Goal: Task Accomplishment & Management: Use online tool/utility

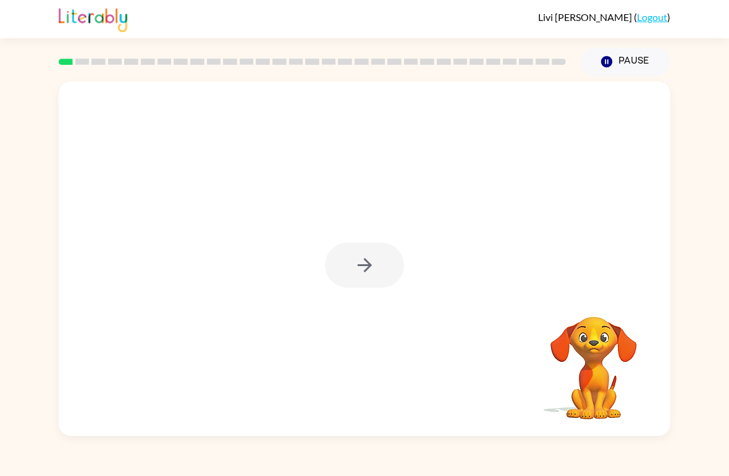
click at [368, 266] on div at bounding box center [364, 265] width 79 height 45
click at [392, 256] on button "button" at bounding box center [364, 265] width 79 height 45
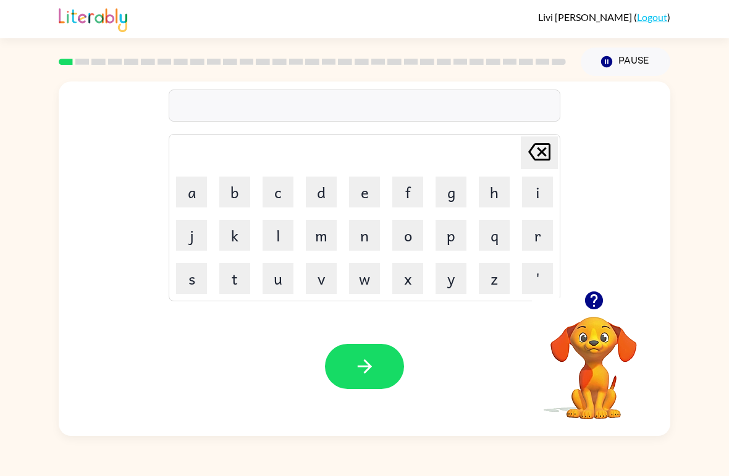
click at [232, 192] on button "b" at bounding box center [234, 192] width 31 height 31
click at [197, 190] on button "a" at bounding box center [191, 192] width 31 height 31
click at [450, 185] on button "g" at bounding box center [451, 192] width 31 height 31
click at [541, 150] on icon "[PERSON_NAME] last character input" at bounding box center [539, 152] width 30 height 30
click at [540, 162] on icon "[PERSON_NAME] last character input" at bounding box center [539, 152] width 30 height 30
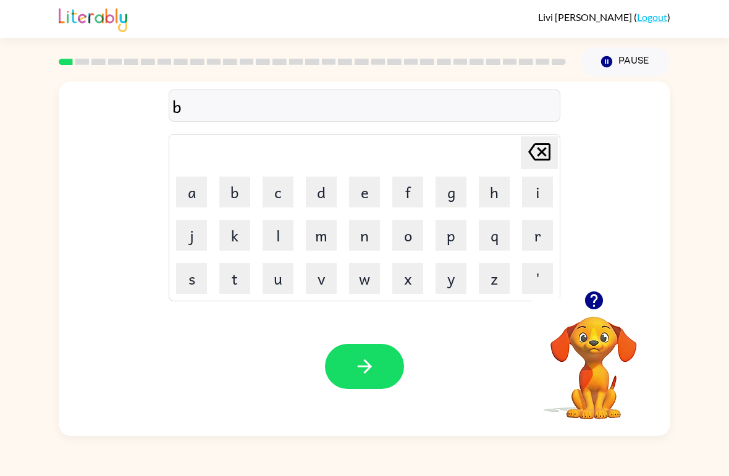
click at [199, 190] on button "a" at bounding box center [191, 192] width 31 height 31
click at [537, 150] on icon at bounding box center [539, 151] width 22 height 17
click at [366, 192] on button "e" at bounding box center [364, 192] width 31 height 31
click at [196, 190] on button "a" at bounding box center [191, 192] width 31 height 31
click at [447, 195] on button "g" at bounding box center [451, 192] width 31 height 31
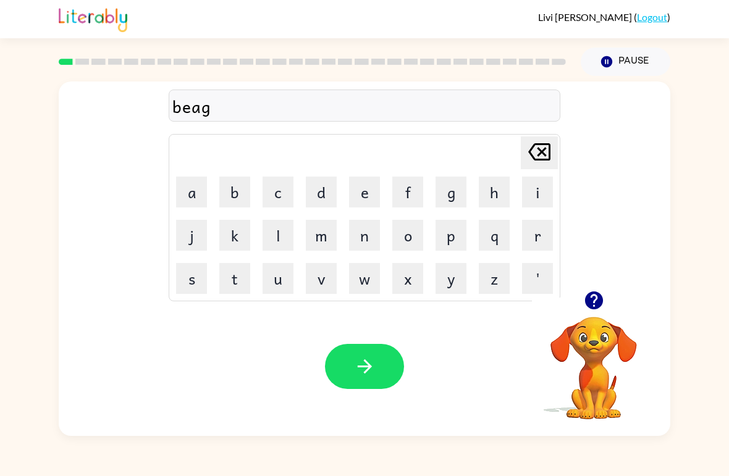
click at [544, 153] on icon "[PERSON_NAME] last character input" at bounding box center [539, 152] width 30 height 30
click at [543, 153] on icon at bounding box center [539, 151] width 22 height 17
click at [538, 159] on icon at bounding box center [539, 151] width 22 height 17
click at [364, 193] on button "e" at bounding box center [364, 192] width 31 height 31
click at [452, 197] on button "g" at bounding box center [451, 192] width 31 height 31
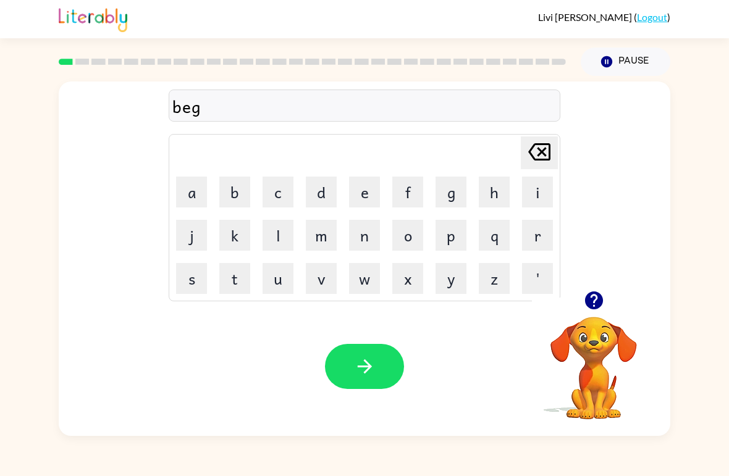
click at [363, 356] on button "button" at bounding box center [364, 366] width 79 height 45
click at [272, 232] on button "l" at bounding box center [278, 235] width 31 height 31
click at [409, 224] on button "o" at bounding box center [407, 235] width 31 height 31
click at [279, 279] on button "u" at bounding box center [278, 278] width 31 height 31
click at [314, 188] on button "d" at bounding box center [321, 192] width 31 height 31
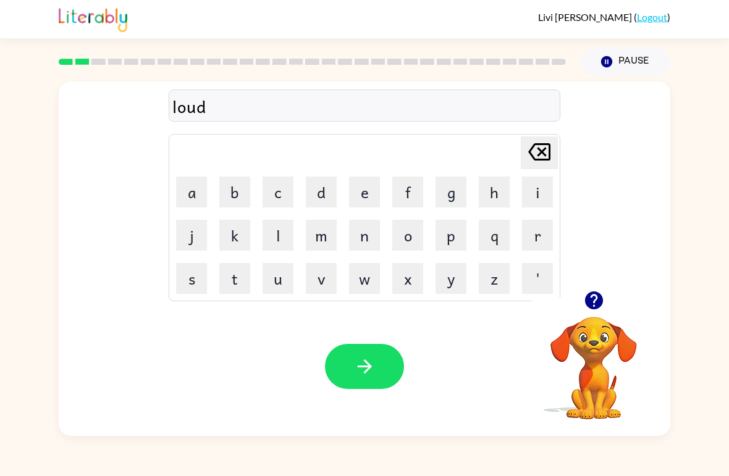
click at [377, 358] on button "button" at bounding box center [364, 366] width 79 height 45
click at [322, 233] on button "m" at bounding box center [321, 235] width 31 height 31
click at [205, 179] on button "a" at bounding box center [191, 192] width 31 height 31
click at [536, 228] on button "r" at bounding box center [537, 235] width 31 height 31
click at [279, 181] on button "c" at bounding box center [278, 192] width 31 height 31
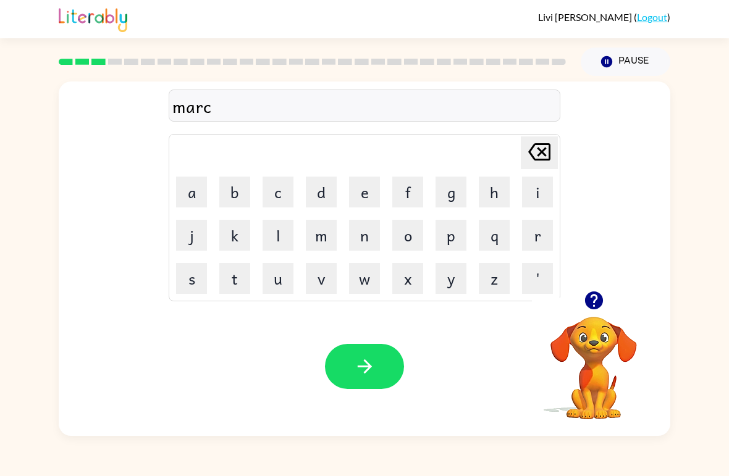
click at [489, 200] on button "h" at bounding box center [494, 192] width 31 height 31
click at [388, 380] on button "button" at bounding box center [364, 366] width 79 height 45
click at [204, 281] on button "s" at bounding box center [191, 278] width 31 height 31
click at [452, 234] on button "p" at bounding box center [451, 235] width 31 height 31
click at [398, 221] on button "o" at bounding box center [407, 235] width 31 height 31
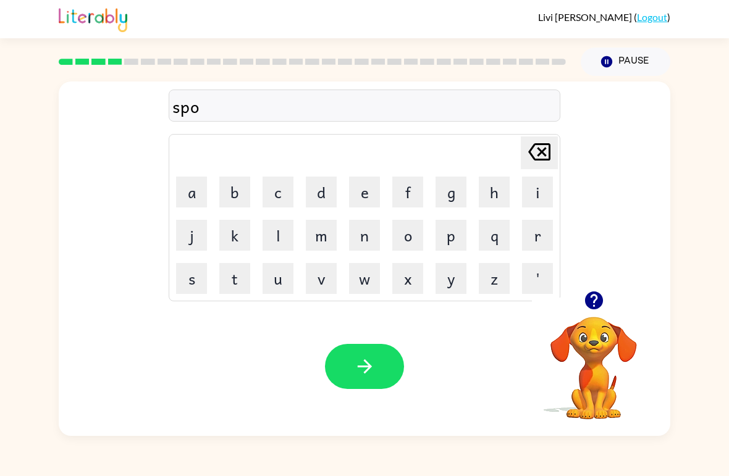
click at [241, 266] on button "t" at bounding box center [234, 278] width 31 height 31
click at [382, 364] on button "button" at bounding box center [364, 366] width 79 height 45
click at [451, 237] on button "p" at bounding box center [451, 235] width 31 height 31
click at [545, 229] on button "r" at bounding box center [537, 235] width 31 height 31
click at [195, 188] on button "a" at bounding box center [191, 192] width 31 height 31
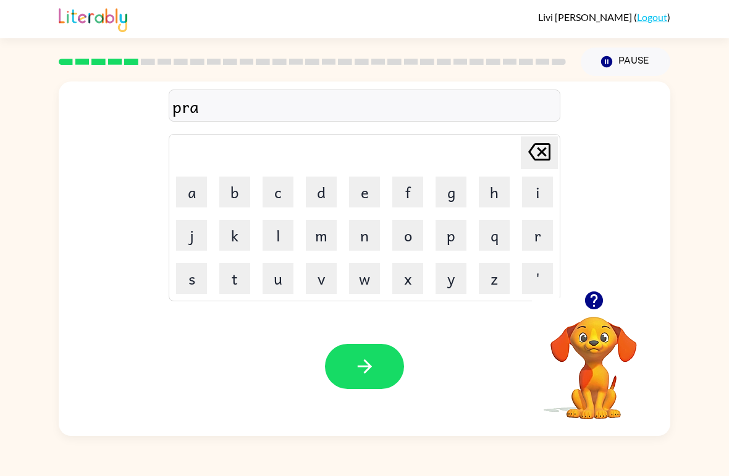
click at [269, 274] on button "u" at bounding box center [278, 278] width 31 height 31
click at [545, 149] on icon at bounding box center [539, 151] width 22 height 17
click at [281, 230] on button "l" at bounding box center [278, 235] width 31 height 31
click at [321, 183] on button "d" at bounding box center [321, 192] width 31 height 31
click at [366, 383] on button "button" at bounding box center [364, 366] width 79 height 45
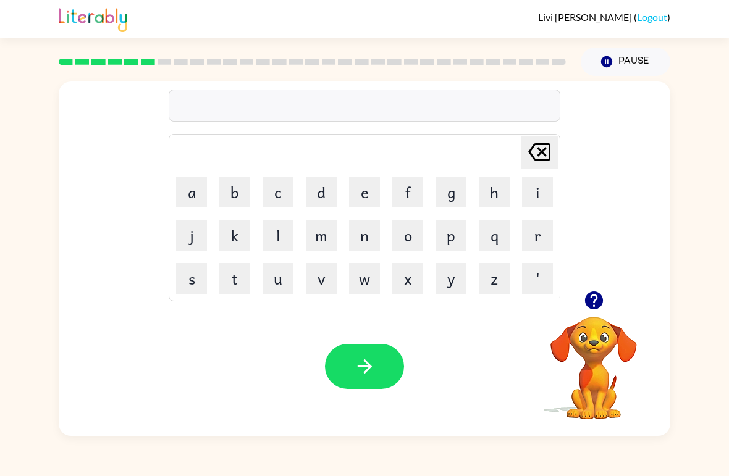
click at [453, 234] on button "p" at bounding box center [451, 235] width 31 height 31
click at [522, 190] on button "i" at bounding box center [537, 192] width 31 height 31
click at [364, 190] on button "e" at bounding box center [364, 192] width 31 height 31
click at [369, 361] on icon "button" at bounding box center [365, 367] width 22 height 22
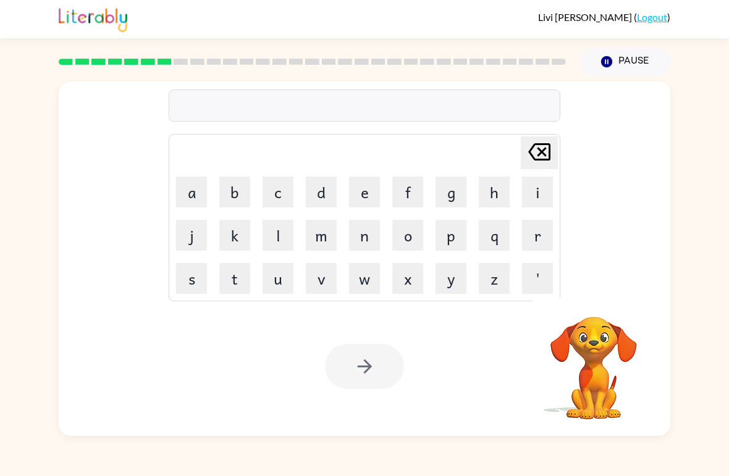
click at [201, 200] on button "a" at bounding box center [191, 192] width 31 height 31
click at [366, 238] on button "n" at bounding box center [364, 235] width 31 height 31
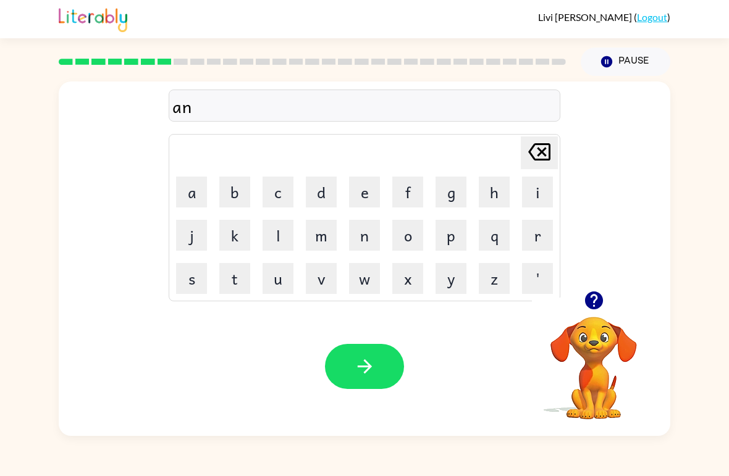
click at [278, 188] on button "c" at bounding box center [278, 192] width 31 height 31
click at [287, 235] on button "l" at bounding box center [278, 235] width 31 height 31
click at [369, 187] on button "e" at bounding box center [364, 192] width 31 height 31
click at [371, 369] on icon "button" at bounding box center [365, 367] width 22 height 22
click at [244, 192] on button "b" at bounding box center [234, 192] width 31 height 31
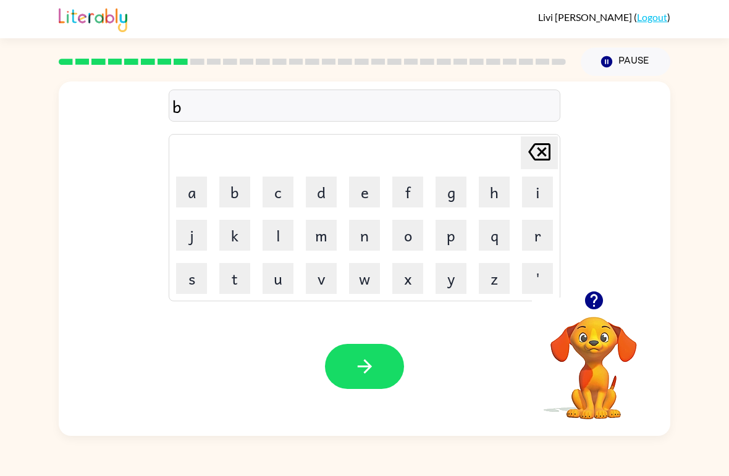
click at [198, 190] on button "a" at bounding box center [191, 192] width 31 height 31
click at [240, 284] on button "t" at bounding box center [234, 278] width 31 height 31
click at [493, 188] on button "h" at bounding box center [494, 192] width 31 height 31
click at [382, 358] on button "button" at bounding box center [364, 366] width 79 height 45
click at [276, 188] on button "c" at bounding box center [278, 192] width 31 height 31
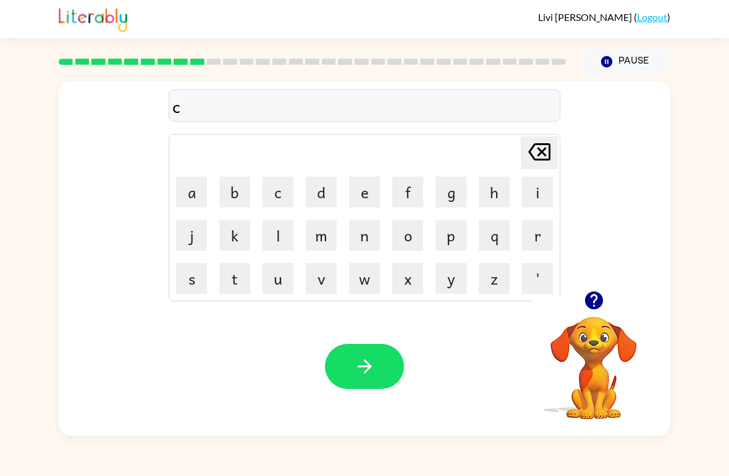
click at [285, 234] on button "l" at bounding box center [278, 235] width 31 height 31
click at [201, 198] on button "a" at bounding box center [191, 192] width 31 height 31
click at [367, 232] on button "n" at bounding box center [364, 235] width 31 height 31
click at [371, 364] on icon "button" at bounding box center [365, 367] width 22 height 22
click at [539, 180] on button "i" at bounding box center [537, 192] width 31 height 31
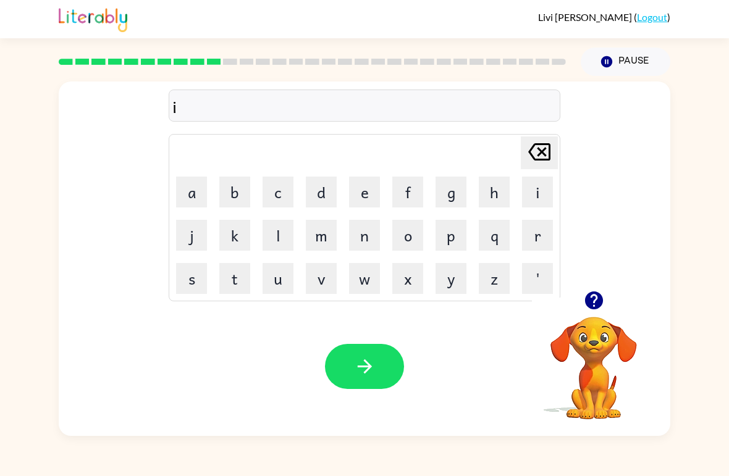
click at [366, 243] on button "n" at bounding box center [364, 235] width 31 height 31
click at [193, 280] on button "s" at bounding box center [191, 278] width 31 height 31
click at [366, 197] on button "e" at bounding box center [364, 192] width 31 height 31
click at [196, 193] on button "a" at bounding box center [191, 192] width 31 height 31
click at [529, 138] on icon "[PERSON_NAME] last character input" at bounding box center [539, 152] width 30 height 30
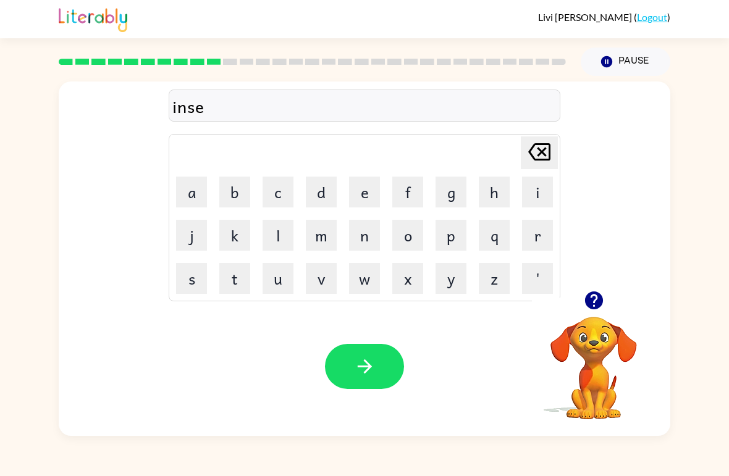
click at [239, 264] on button "t" at bounding box center [234, 278] width 31 height 31
click at [542, 157] on icon "[PERSON_NAME] last character input" at bounding box center [539, 152] width 30 height 30
click at [536, 239] on button "r" at bounding box center [537, 235] width 31 height 31
click at [234, 264] on button "t" at bounding box center [234, 278] width 31 height 31
click at [371, 383] on button "button" at bounding box center [364, 366] width 79 height 45
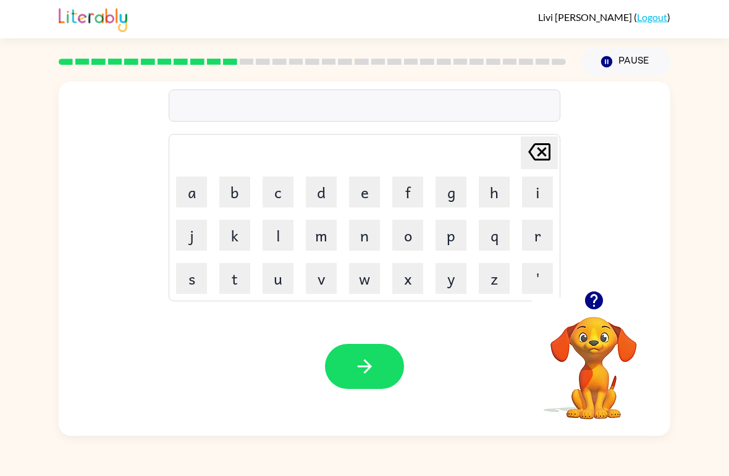
click at [281, 193] on button "c" at bounding box center [278, 192] width 31 height 31
click at [404, 238] on button "o" at bounding box center [407, 235] width 31 height 31
click at [326, 196] on button "d" at bounding box center [321, 192] width 31 height 31
click at [377, 191] on button "e" at bounding box center [364, 192] width 31 height 31
click at [361, 373] on icon "button" at bounding box center [365, 367] width 22 height 22
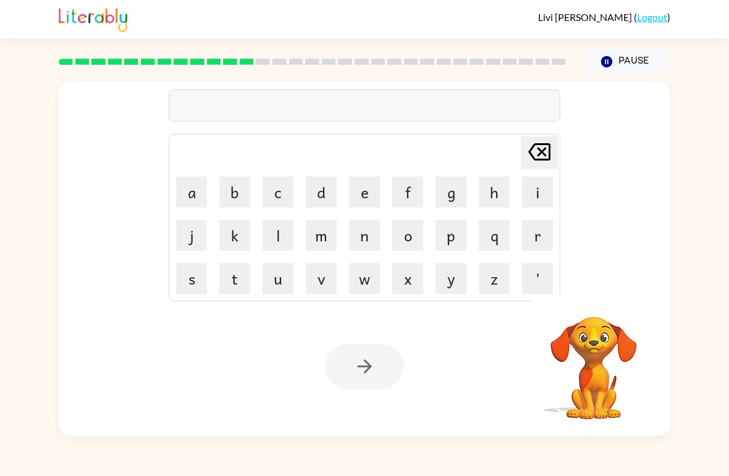
click at [259, 245] on td "l" at bounding box center [278, 235] width 42 height 42
click at [325, 284] on button "v" at bounding box center [321, 278] width 31 height 31
click at [403, 234] on button "o" at bounding box center [407, 235] width 31 height 31
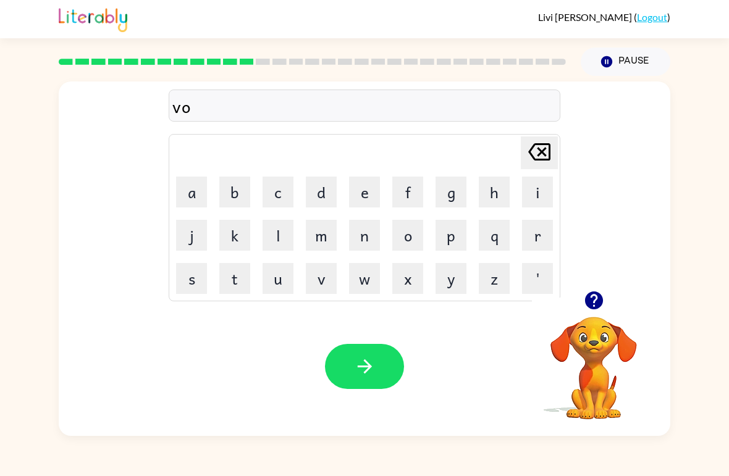
click at [283, 240] on button "l" at bounding box center [278, 235] width 31 height 31
click at [282, 279] on button "u" at bounding box center [278, 278] width 31 height 31
click at [316, 232] on button "m" at bounding box center [321, 235] width 31 height 31
click at [363, 371] on icon "button" at bounding box center [365, 367] width 22 height 22
click at [192, 284] on button "s" at bounding box center [191, 278] width 31 height 31
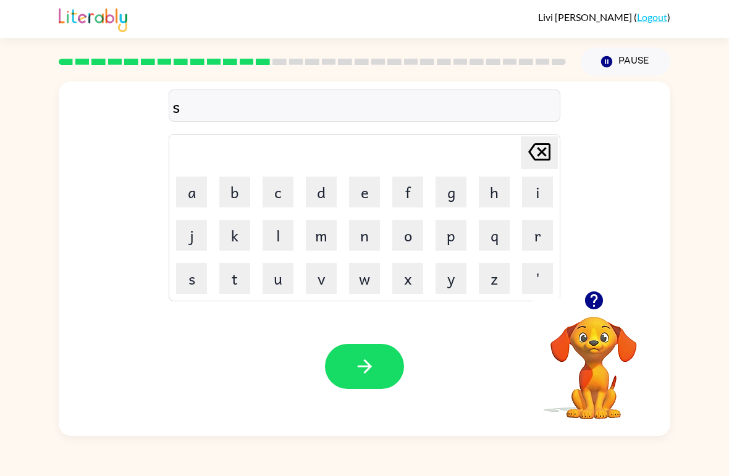
click at [362, 274] on button "w" at bounding box center [364, 278] width 31 height 31
click at [354, 188] on button "e" at bounding box center [364, 192] width 31 height 31
click at [534, 141] on icon "[PERSON_NAME] last character input" at bounding box center [539, 152] width 30 height 30
click at [366, 217] on td "n" at bounding box center [364, 235] width 42 height 42
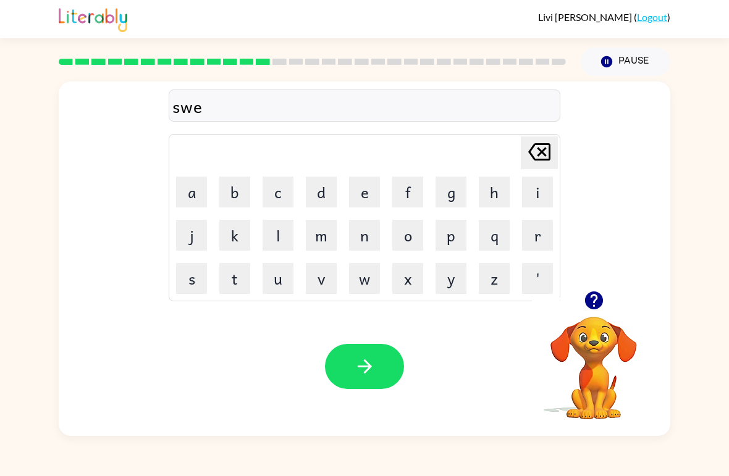
click at [366, 231] on button "n" at bounding box center [364, 235] width 31 height 31
click at [368, 185] on button "e" at bounding box center [364, 192] width 31 height 31
click at [188, 282] on button "s" at bounding box center [191, 278] width 31 height 31
click at [377, 368] on button "button" at bounding box center [364, 366] width 79 height 45
click at [453, 232] on button "p" at bounding box center [451, 235] width 31 height 31
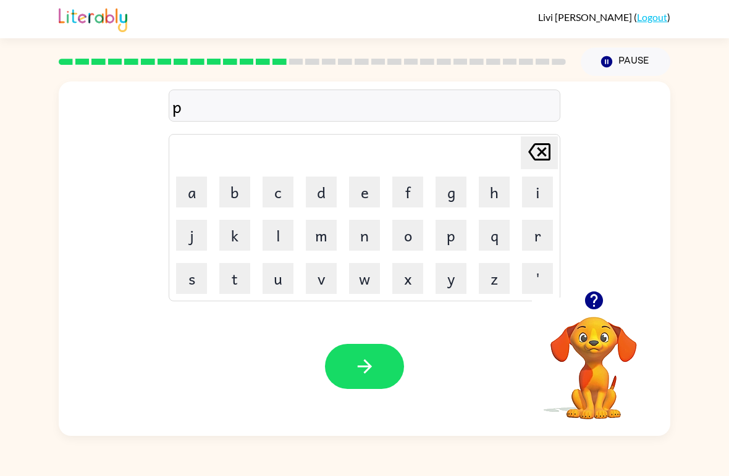
click at [531, 183] on button "i" at bounding box center [537, 192] width 31 height 31
click at [279, 235] on button "l" at bounding box center [278, 235] width 31 height 31
click at [547, 183] on button "i" at bounding box center [537, 192] width 31 height 31
click at [239, 277] on button "t" at bounding box center [234, 278] width 31 height 31
click at [363, 364] on icon "button" at bounding box center [365, 367] width 22 height 22
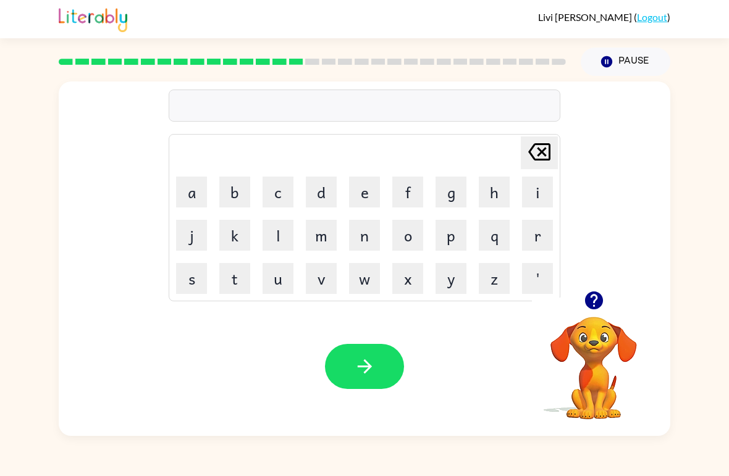
click at [413, 185] on button "f" at bounding box center [407, 192] width 31 height 31
click at [418, 227] on button "o" at bounding box center [407, 235] width 31 height 31
click at [533, 249] on button "r" at bounding box center [537, 235] width 31 height 31
click at [282, 185] on button "c" at bounding box center [278, 192] width 31 height 31
click at [230, 235] on button "k" at bounding box center [234, 235] width 31 height 31
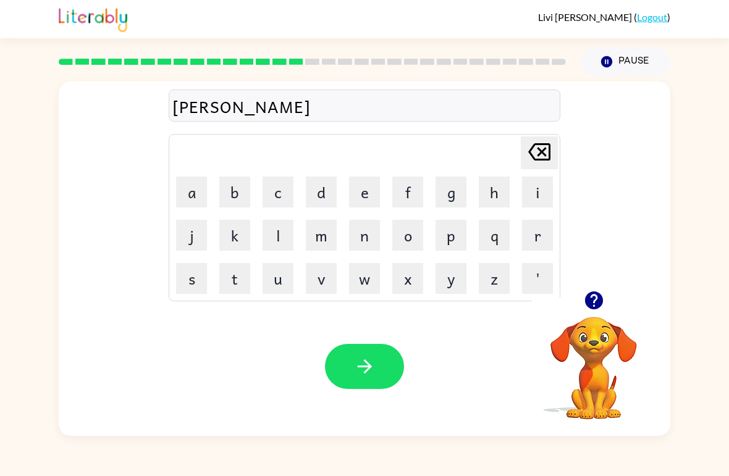
click at [368, 365] on icon "button" at bounding box center [364, 367] width 14 height 14
click at [364, 277] on button "w" at bounding box center [364, 278] width 31 height 31
click at [362, 192] on button "e" at bounding box center [364, 192] width 31 height 31
click at [236, 188] on button "b" at bounding box center [234, 192] width 31 height 31
click at [381, 388] on button "button" at bounding box center [364, 366] width 79 height 45
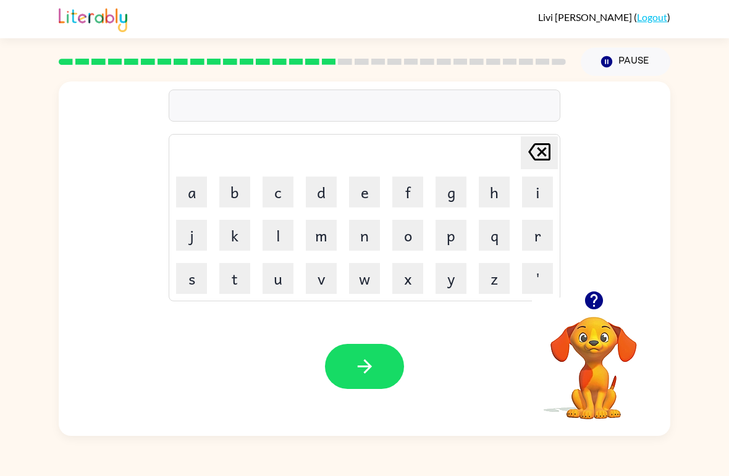
click at [408, 189] on button "f" at bounding box center [407, 192] width 31 height 31
click at [279, 239] on button "l" at bounding box center [278, 235] width 31 height 31
click at [529, 197] on button "i" at bounding box center [537, 192] width 31 height 31
click at [442, 238] on button "p" at bounding box center [451, 235] width 31 height 31
click at [528, 193] on button "i" at bounding box center [537, 192] width 31 height 31
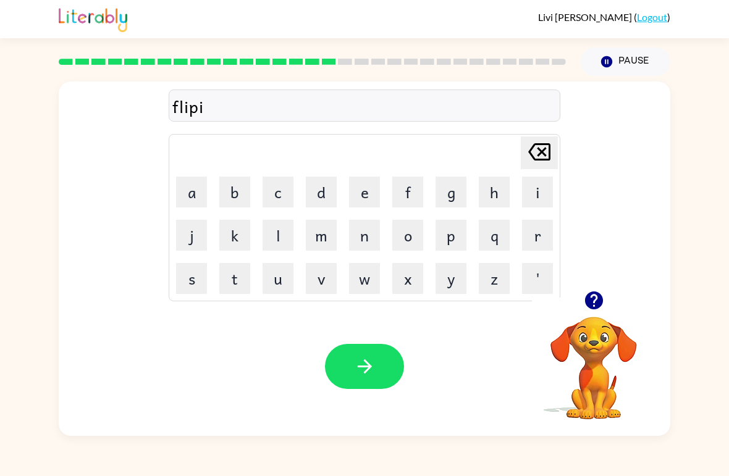
click at [370, 237] on button "n" at bounding box center [364, 235] width 31 height 31
click at [461, 179] on button "g" at bounding box center [451, 192] width 31 height 31
click at [367, 376] on icon "button" at bounding box center [365, 367] width 22 height 22
click at [192, 276] on button "s" at bounding box center [191, 278] width 31 height 31
click at [371, 231] on button "n" at bounding box center [364, 235] width 31 height 31
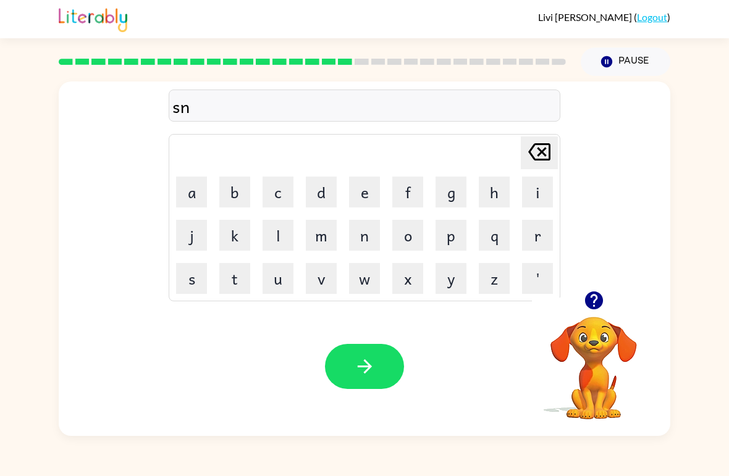
click at [410, 231] on button "o" at bounding box center [407, 235] width 31 height 31
click at [534, 238] on button "r" at bounding box center [537, 235] width 31 height 31
click at [237, 276] on button "t" at bounding box center [234, 278] width 31 height 31
click at [361, 366] on icon "button" at bounding box center [365, 367] width 22 height 22
click at [369, 195] on button "e" at bounding box center [364, 192] width 31 height 31
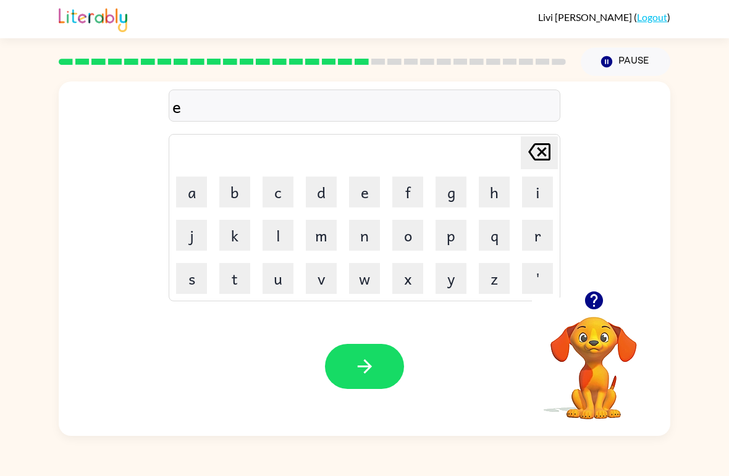
click at [192, 269] on button "s" at bounding box center [191, 278] width 31 height 31
click at [358, 194] on button "e" at bounding box center [364, 192] width 31 height 31
click at [375, 356] on button "button" at bounding box center [364, 366] width 79 height 45
click at [323, 195] on button "d" at bounding box center [321, 192] width 31 height 31
click at [536, 190] on button "i" at bounding box center [537, 192] width 31 height 31
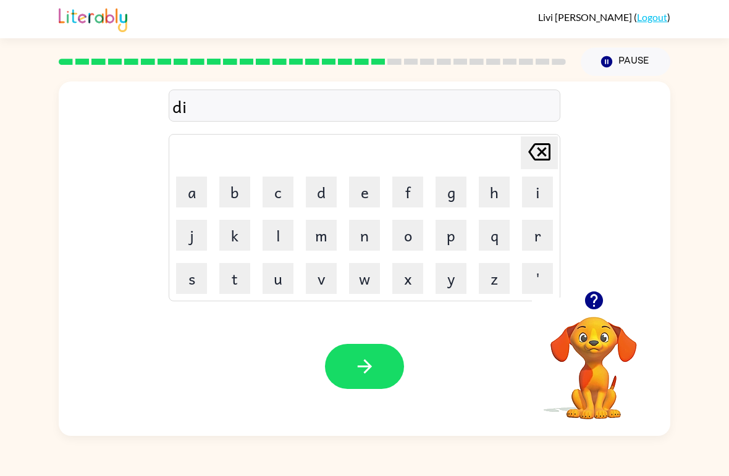
click at [200, 277] on button "s" at bounding box center [191, 278] width 31 height 31
click at [499, 187] on button "h" at bounding box center [494, 192] width 31 height 31
click at [531, 189] on button "i" at bounding box center [537, 192] width 31 height 31
click at [196, 277] on button "s" at bounding box center [191, 278] width 31 height 31
click at [377, 372] on button "button" at bounding box center [364, 366] width 79 height 45
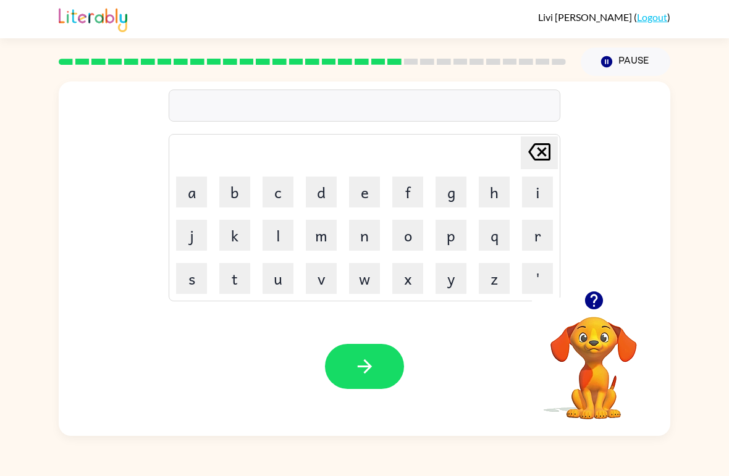
click at [415, 190] on button "f" at bounding box center [407, 192] width 31 height 31
click at [280, 246] on button "l" at bounding box center [278, 235] width 31 height 31
click at [413, 236] on button "o" at bounding box center [407, 235] width 31 height 31
click at [235, 274] on button "t" at bounding box center [234, 278] width 31 height 31
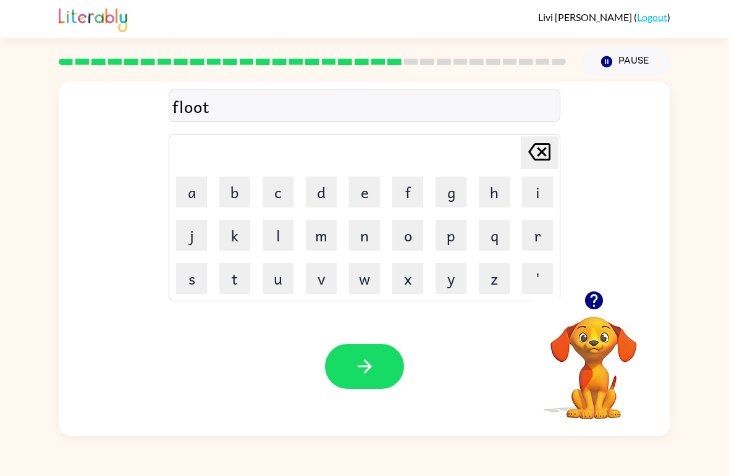
click at [370, 374] on icon "button" at bounding box center [365, 367] width 22 height 22
click at [319, 230] on button "m" at bounding box center [321, 235] width 31 height 31
click at [523, 183] on button "i" at bounding box center [537, 192] width 31 height 31
click at [453, 182] on button "g" at bounding box center [451, 192] width 31 height 31
click at [360, 345] on button "button" at bounding box center [364, 366] width 79 height 45
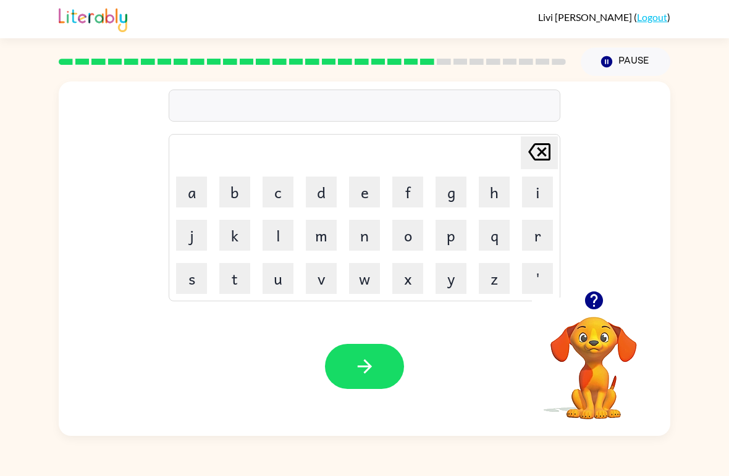
click at [455, 235] on button "p" at bounding box center [451, 235] width 31 height 31
click at [536, 147] on icon "[PERSON_NAME] last character input" at bounding box center [539, 152] width 30 height 30
click at [368, 278] on button "w" at bounding box center [364, 278] width 31 height 31
click at [529, 188] on button "i" at bounding box center [537, 192] width 31 height 31
click at [360, 243] on button "n" at bounding box center [364, 235] width 31 height 31
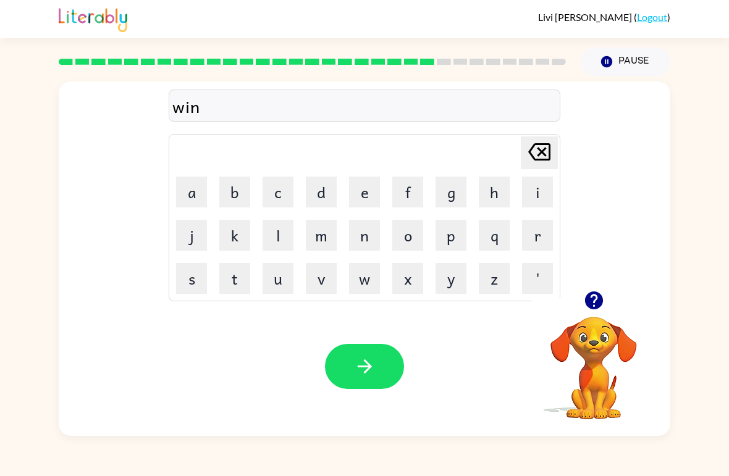
click at [230, 276] on button "t" at bounding box center [234, 278] width 31 height 31
click at [529, 235] on button "r" at bounding box center [537, 235] width 31 height 31
click at [372, 360] on icon "button" at bounding box center [365, 367] width 22 height 22
click at [323, 192] on button "d" at bounding box center [321, 192] width 31 height 31
click at [531, 188] on button "i" at bounding box center [537, 192] width 31 height 31
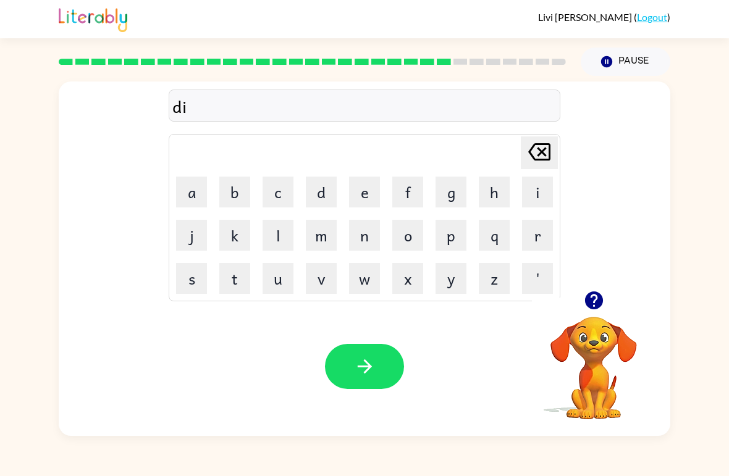
click at [188, 274] on button "s" at bounding box center [191, 278] width 31 height 31
click at [545, 182] on button "i" at bounding box center [537, 192] width 31 height 31
click at [236, 273] on button "t" at bounding box center [234, 278] width 31 height 31
click at [529, 188] on button "i" at bounding box center [537, 192] width 31 height 31
click at [374, 240] on button "n" at bounding box center [364, 235] width 31 height 31
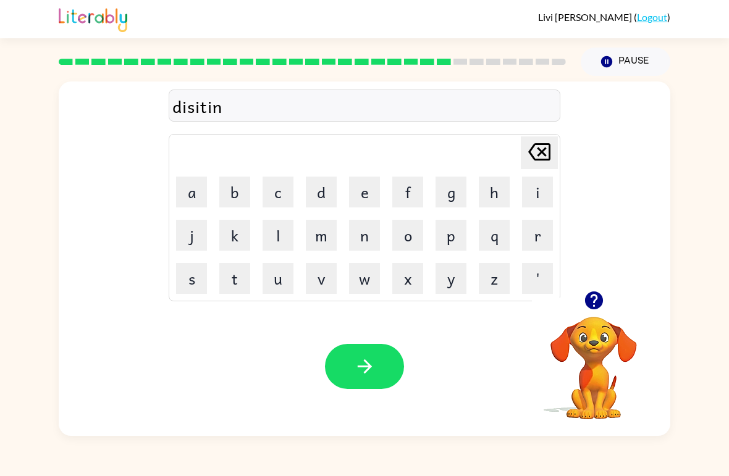
click at [376, 366] on button "button" at bounding box center [364, 366] width 79 height 45
click at [540, 228] on button "r" at bounding box center [537, 235] width 31 height 31
click at [408, 227] on button "o" at bounding box center [407, 235] width 31 height 31
click at [243, 238] on button "k" at bounding box center [234, 235] width 31 height 31
click at [378, 183] on button "e" at bounding box center [364, 192] width 31 height 31
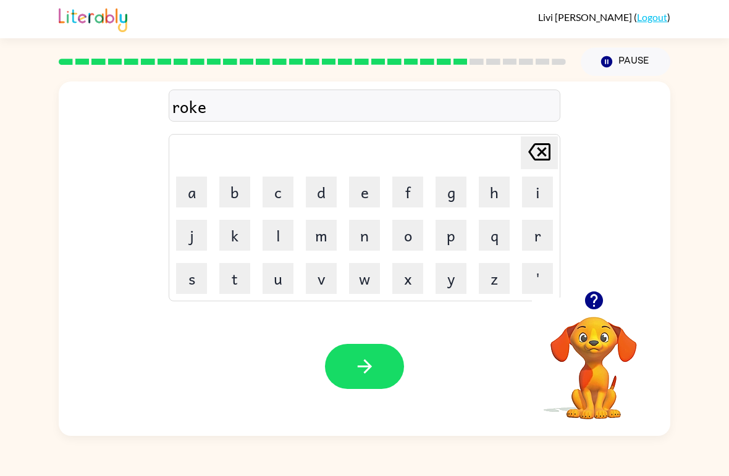
click at [239, 274] on button "t" at bounding box center [234, 278] width 31 height 31
click at [373, 377] on icon "button" at bounding box center [365, 367] width 22 height 22
click at [281, 286] on button "u" at bounding box center [278, 278] width 31 height 31
click at [326, 235] on button "m" at bounding box center [321, 235] width 31 height 31
click at [411, 193] on button "f" at bounding box center [407, 192] width 31 height 31
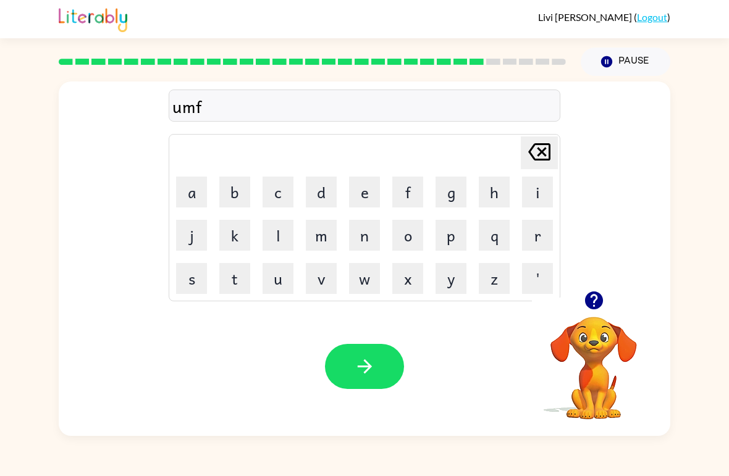
click at [414, 239] on button "o" at bounding box center [407, 235] width 31 height 31
click at [542, 232] on button "r" at bounding box center [537, 235] width 31 height 31
click at [324, 230] on button "m" at bounding box center [321, 235] width 31 height 31
click at [352, 374] on button "button" at bounding box center [364, 366] width 79 height 45
click at [277, 196] on button "c" at bounding box center [278, 192] width 31 height 31
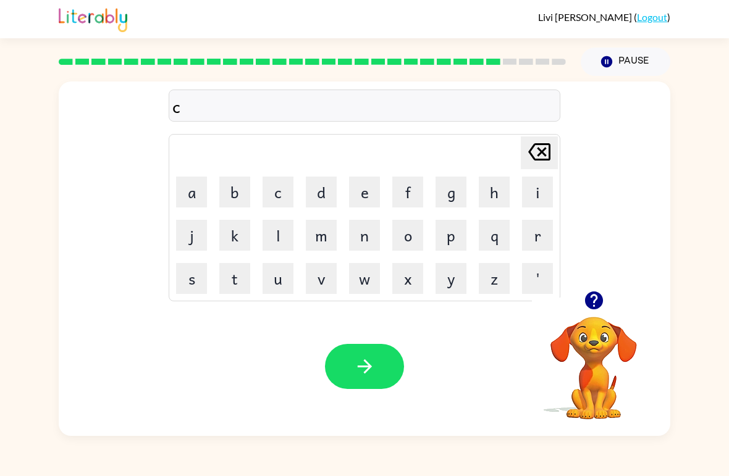
click at [494, 187] on button "h" at bounding box center [494, 192] width 31 height 31
click at [199, 196] on button "a" at bounding box center [191, 192] width 31 height 31
click at [526, 187] on button "i" at bounding box center [537, 192] width 31 height 31
click at [364, 237] on button "n" at bounding box center [364, 235] width 31 height 31
click at [350, 383] on button "button" at bounding box center [364, 366] width 79 height 45
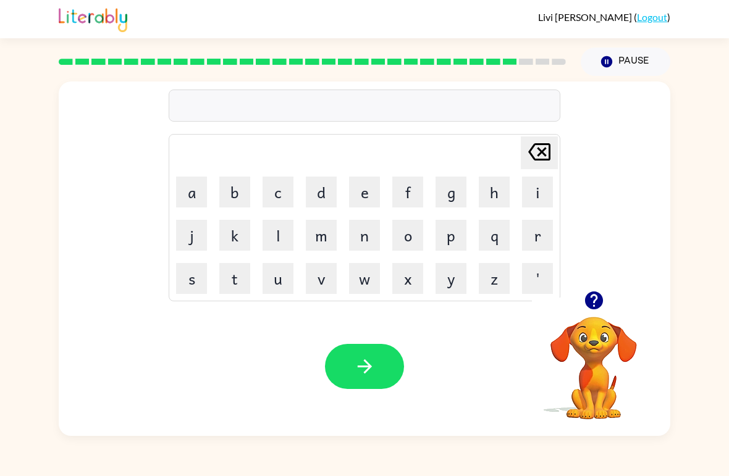
click at [278, 190] on button "c" at bounding box center [278, 192] width 31 height 31
click at [277, 277] on button "u" at bounding box center [278, 278] width 31 height 31
click at [368, 238] on button "n" at bounding box center [364, 235] width 31 height 31
click at [371, 369] on icon "button" at bounding box center [365, 367] width 22 height 22
click at [242, 280] on button "t" at bounding box center [234, 278] width 31 height 31
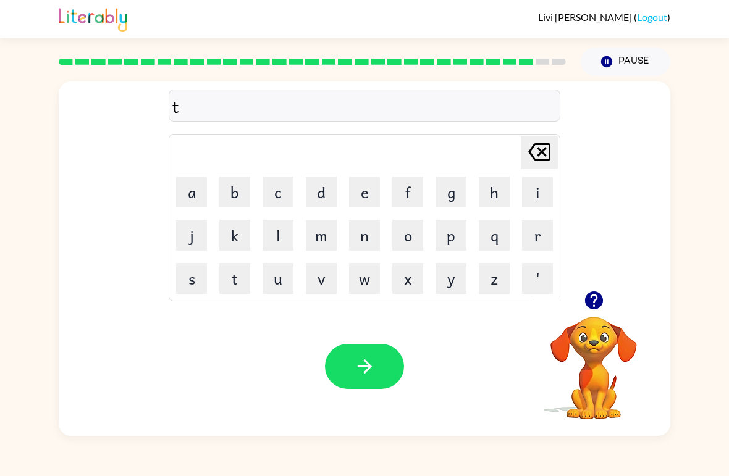
click at [487, 190] on button "h" at bounding box center [494, 192] width 31 height 31
click at [539, 195] on button "i" at bounding box center [537, 192] width 31 height 31
click at [530, 233] on button "r" at bounding box center [537, 235] width 31 height 31
click at [200, 281] on button "s" at bounding box center [191, 278] width 31 height 31
click at [248, 276] on button "t" at bounding box center [234, 278] width 31 height 31
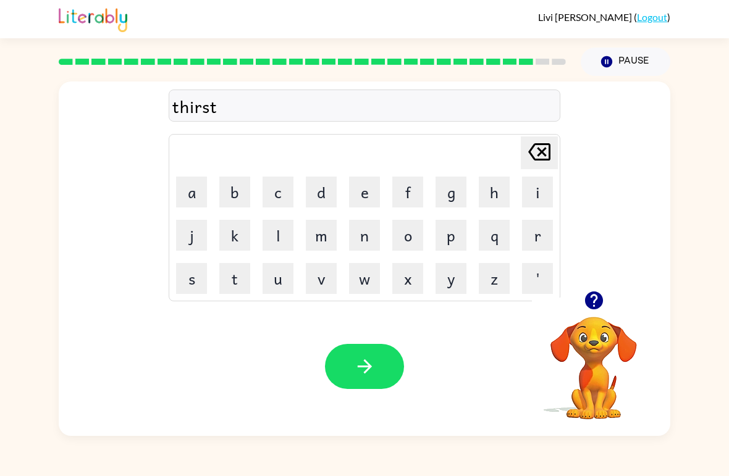
click at [366, 369] on icon "button" at bounding box center [365, 367] width 22 height 22
click at [405, 195] on button "f" at bounding box center [407, 192] width 31 height 31
click at [531, 185] on button "i" at bounding box center [537, 192] width 31 height 31
click at [280, 280] on button "u" at bounding box center [278, 278] width 31 height 31
click at [457, 198] on button "g" at bounding box center [451, 192] width 31 height 31
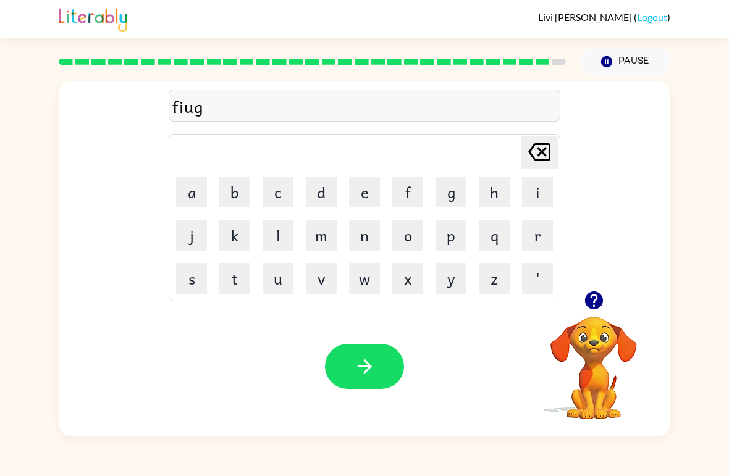
click at [368, 198] on button "e" at bounding box center [364, 192] width 31 height 31
click at [534, 243] on button "r" at bounding box center [537, 235] width 31 height 31
click at [382, 364] on button "button" at bounding box center [364, 366] width 79 height 45
